Goal: Answer question/provide support

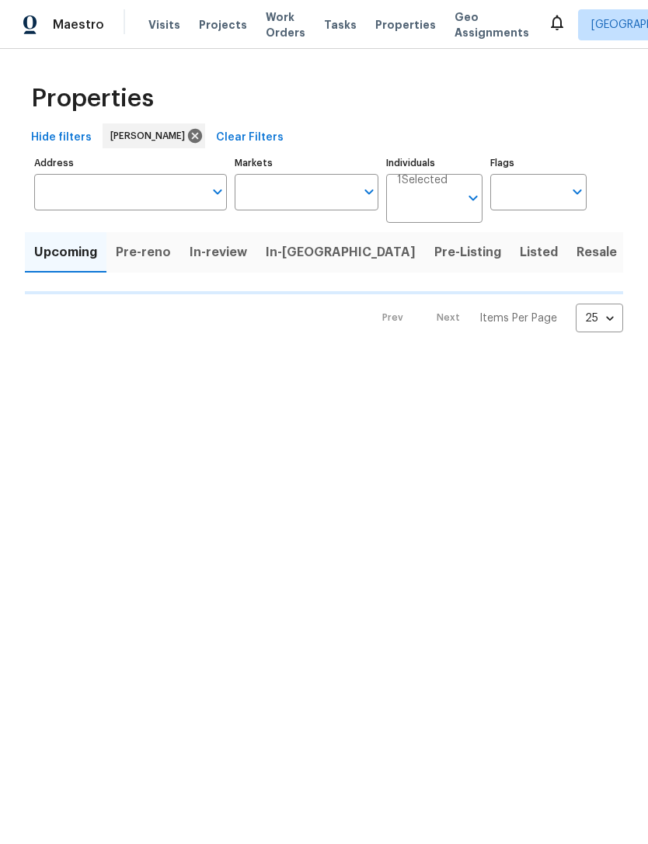
type input "100"
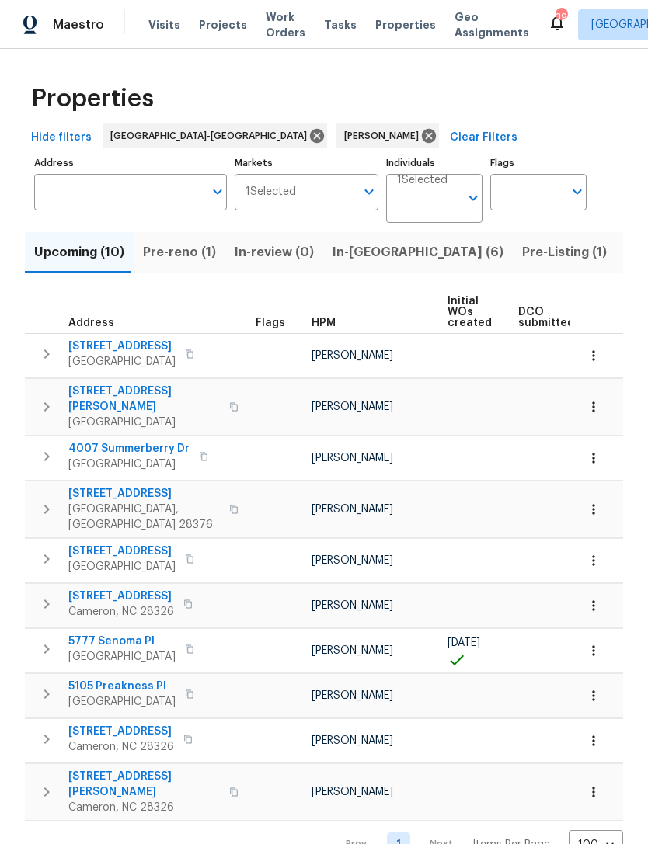
click at [522, 258] on span "Pre-Listing (1)" at bounding box center [564, 253] width 85 height 22
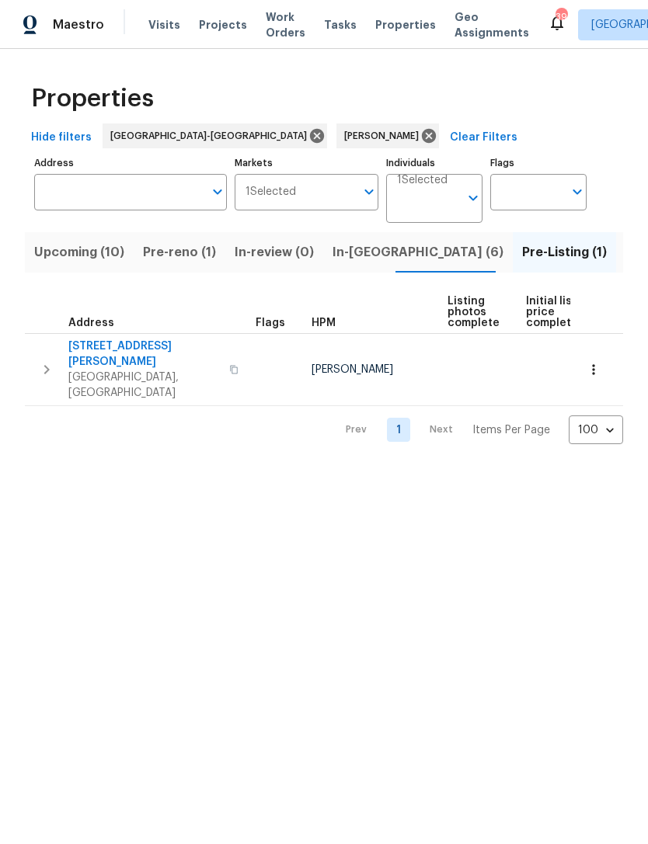
click at [224, 356] on button "button" at bounding box center [233, 369] width 19 height 53
click at [229, 365] on icon "button" at bounding box center [233, 369] width 9 height 9
click at [171, 252] on span "Pre-reno (1)" at bounding box center [179, 253] width 73 height 22
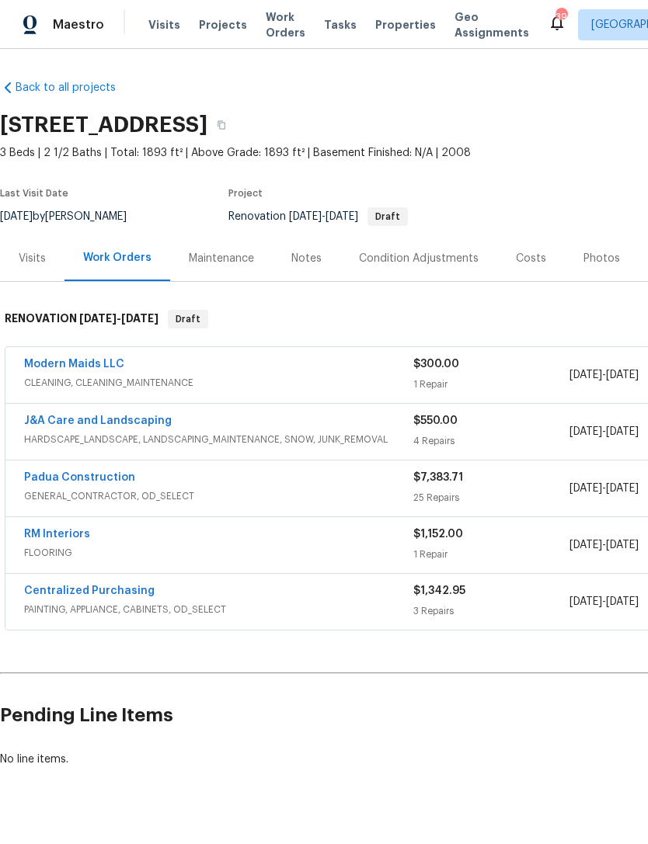
click at [99, 478] on link "Padua Construction" at bounding box center [79, 477] width 111 height 11
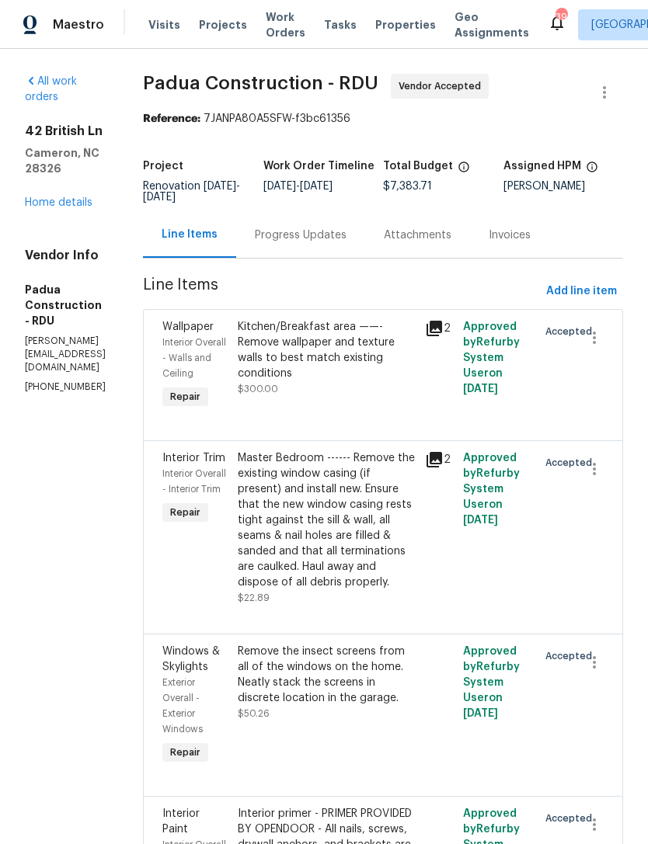
click at [374, 249] on div "Attachments" at bounding box center [417, 235] width 105 height 46
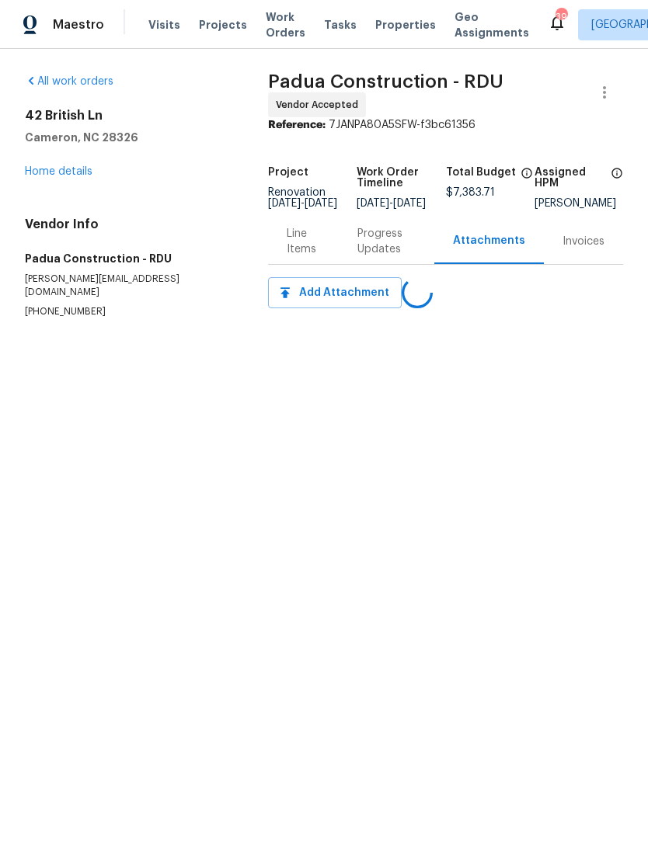
click at [321, 236] on div "Line Items" at bounding box center [303, 241] width 71 height 46
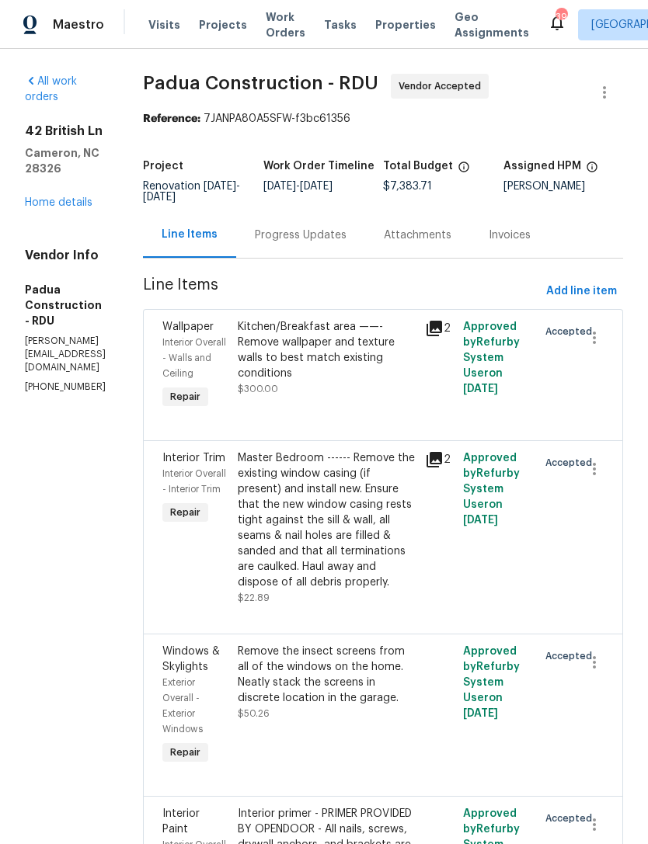
click at [325, 238] on div "Progress Updates" at bounding box center [301, 236] width 92 height 16
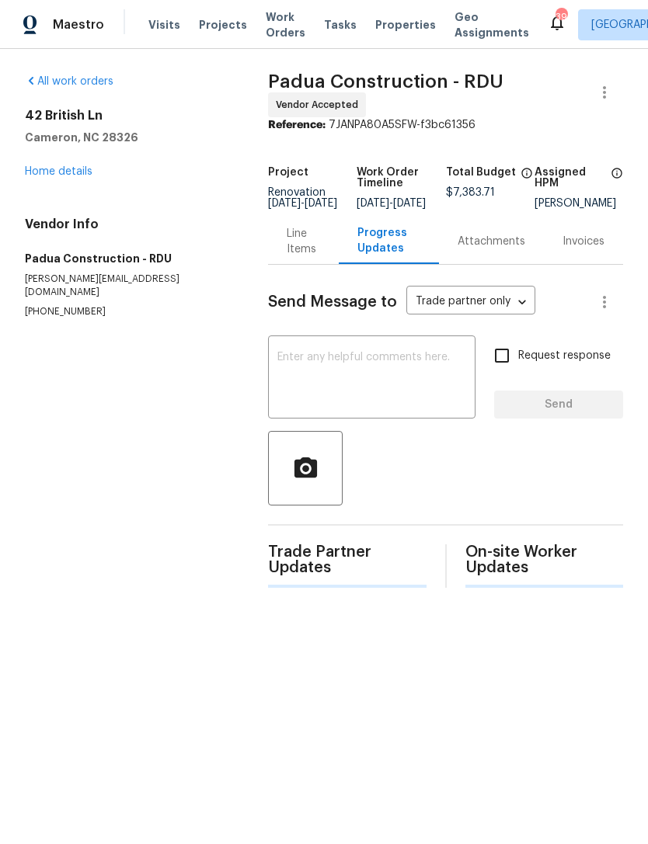
click at [336, 376] on textarea at bounding box center [371, 379] width 189 height 54
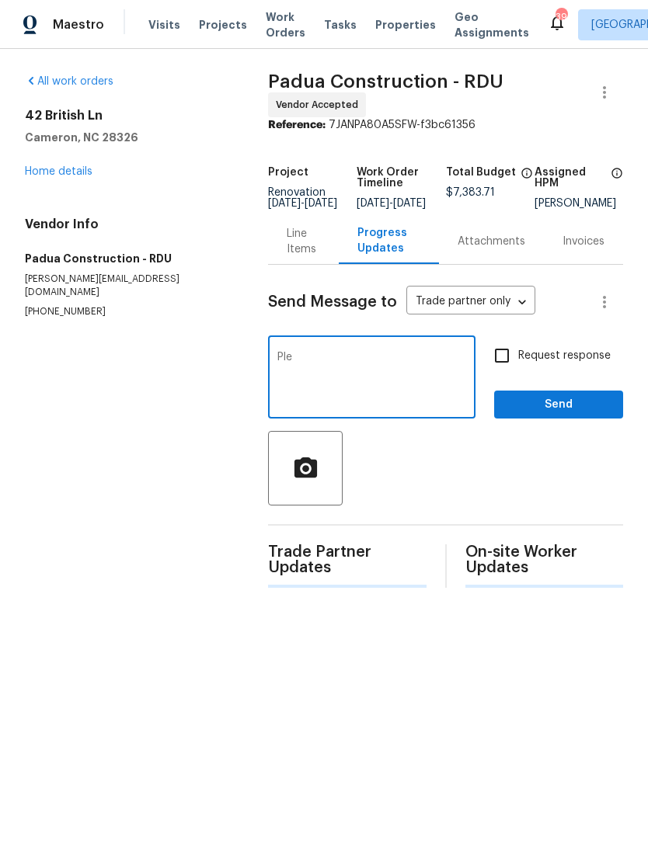
click at [342, 576] on span "Trade Partner Updates" at bounding box center [347, 560] width 158 height 31
click at [371, 374] on textarea "Ple" at bounding box center [371, 379] width 189 height 54
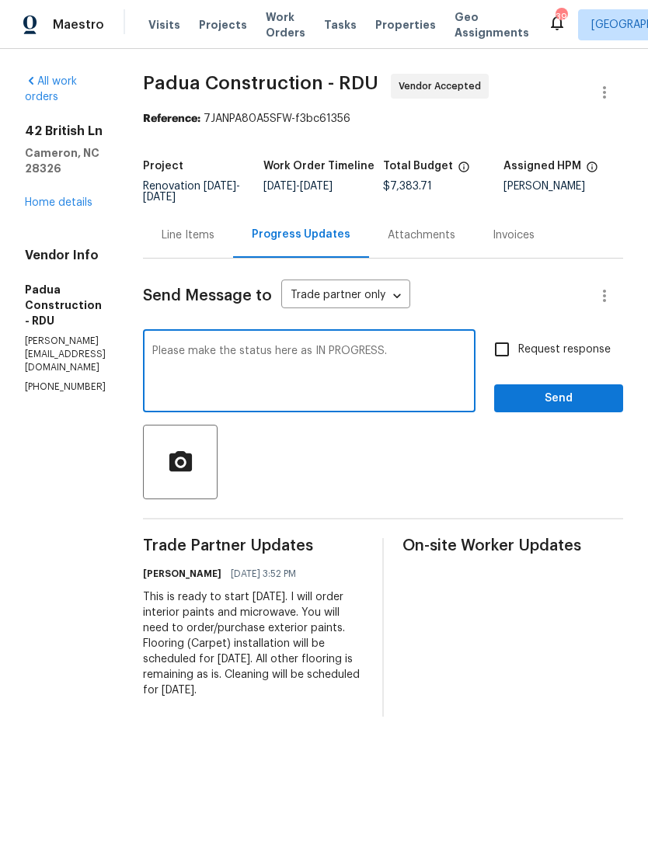
type textarea "Please make the status here as IN PROGRESS."
click at [515, 358] on input "Request response" at bounding box center [501, 349] width 33 height 33
checkbox input "true"
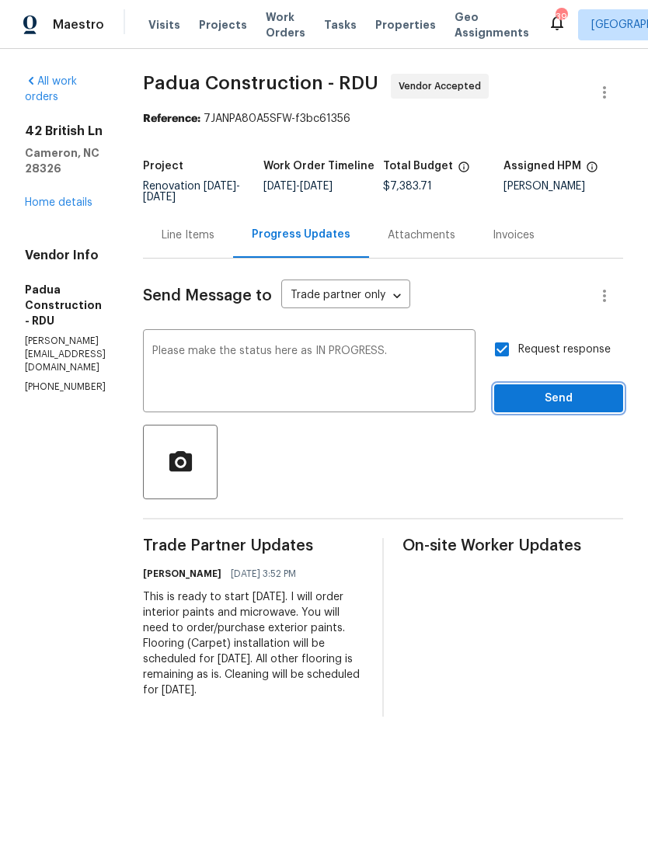
click at [573, 402] on span "Send" at bounding box center [558, 398] width 104 height 19
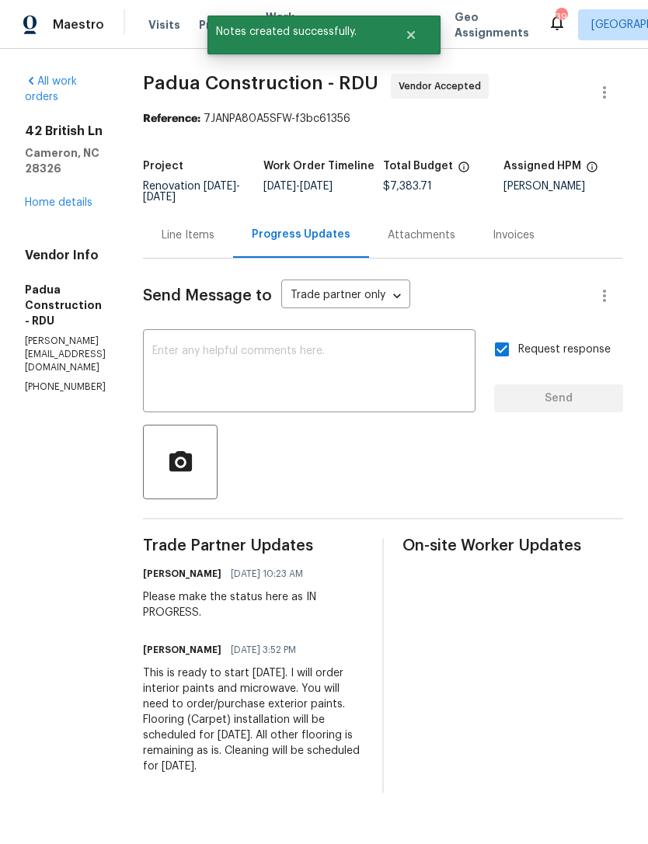
click at [43, 204] on link "Home details" at bounding box center [59, 202] width 68 height 11
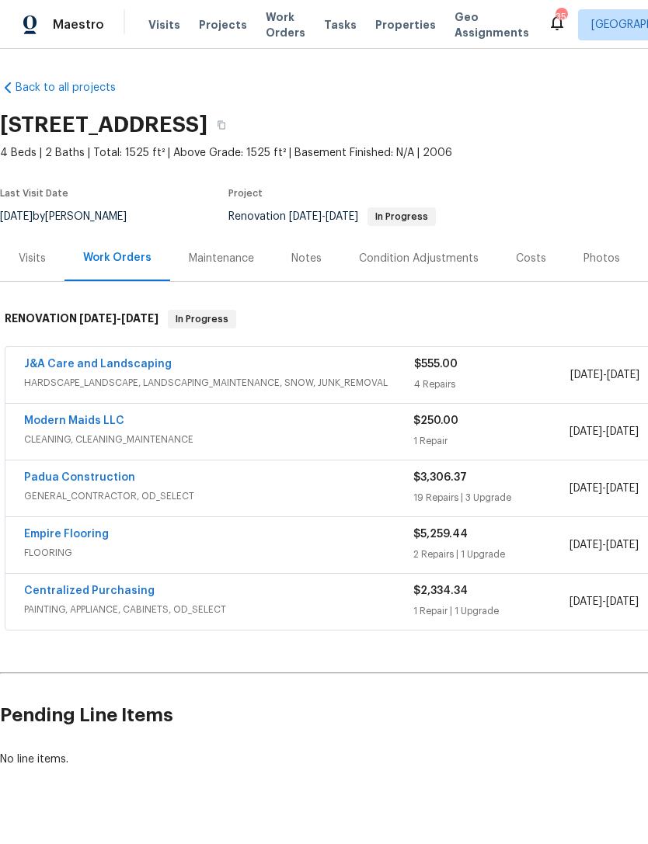
click at [78, 534] on link "Empire Flooring" at bounding box center [66, 534] width 85 height 11
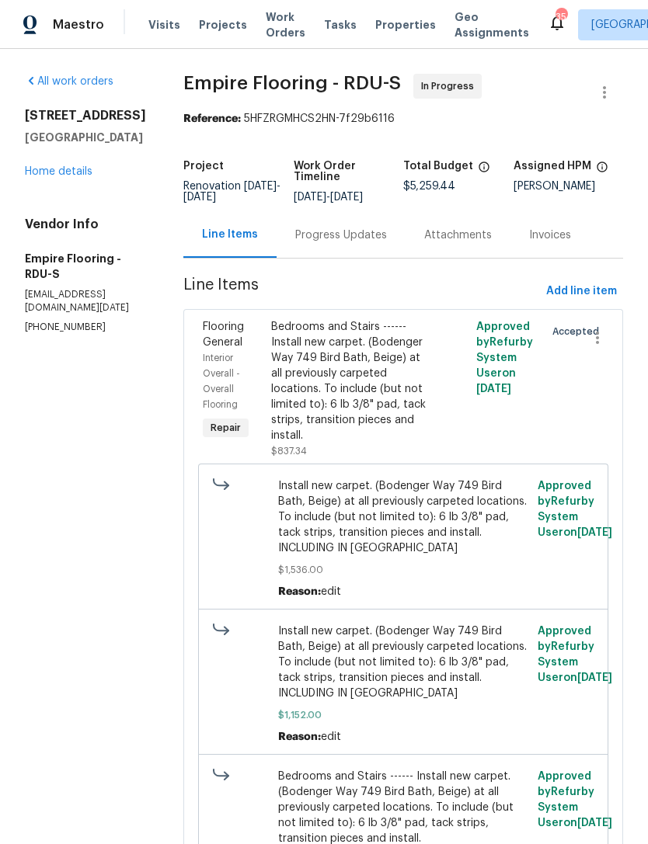
click at [332, 243] on div "Progress Updates" at bounding box center [341, 236] width 92 height 16
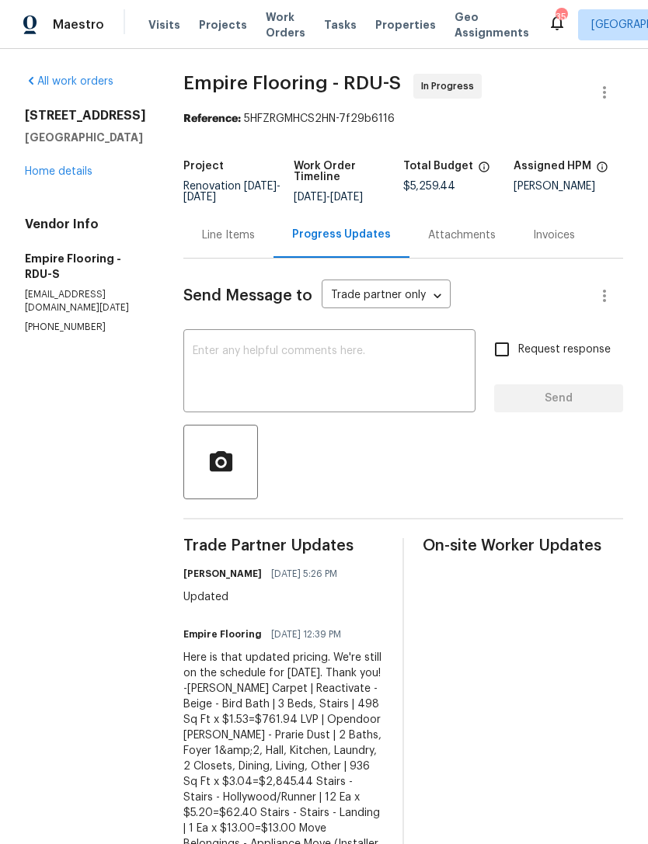
click at [276, 385] on textarea at bounding box center [329, 373] width 273 height 54
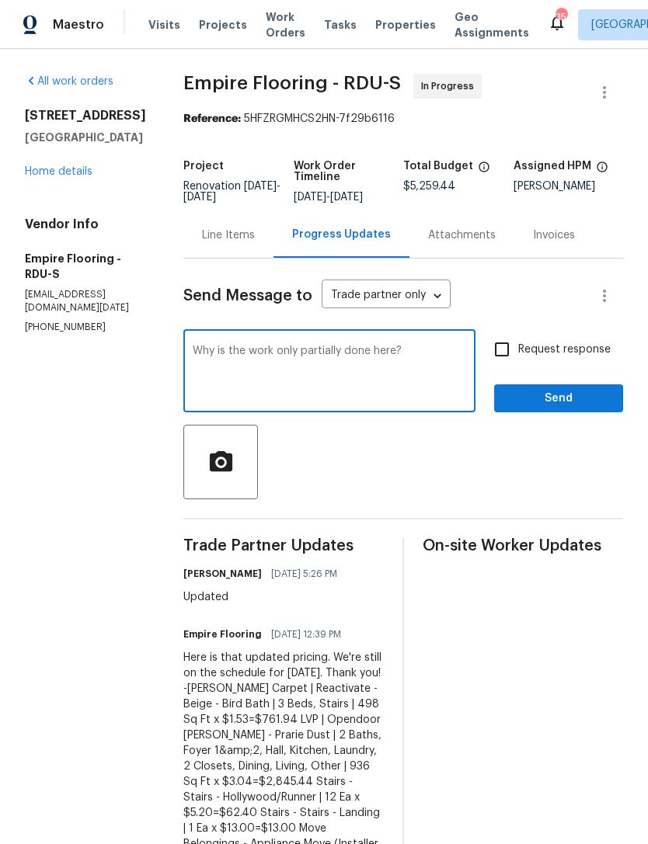
type textarea "Why is the work only partially done here?"
click at [499, 366] on input "Request response" at bounding box center [501, 349] width 33 height 33
checkbox input "true"
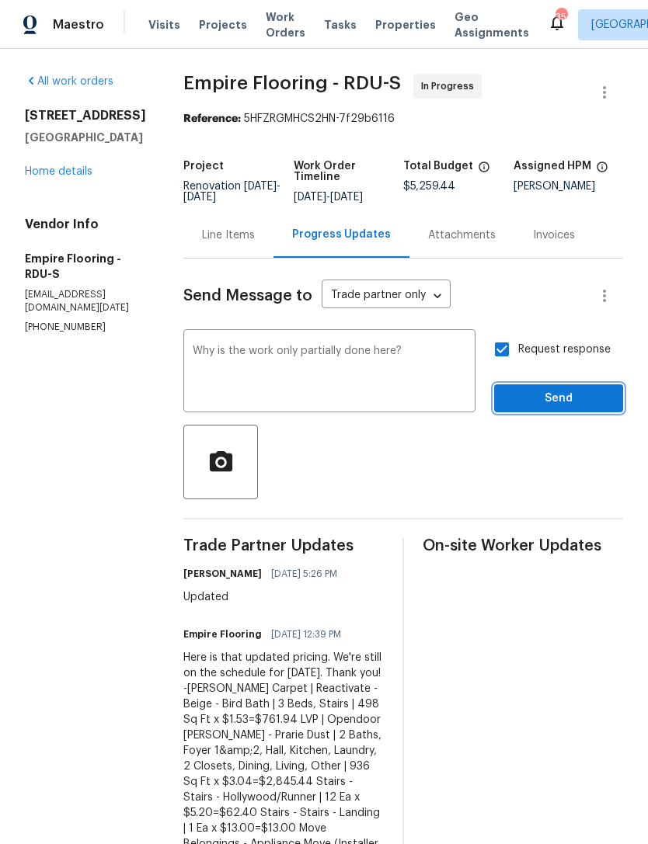
click at [550, 409] on span "Send" at bounding box center [558, 398] width 104 height 19
